Goal: Navigation & Orientation: Find specific page/section

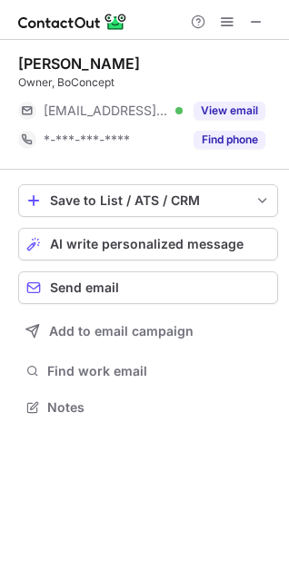
scroll to position [395, 289]
